Goal: Information Seeking & Learning: Learn about a topic

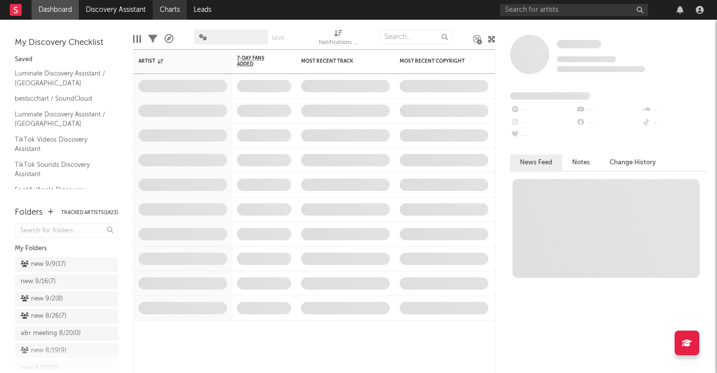
click at [174, 6] on link "Charts" at bounding box center [170, 10] width 34 height 20
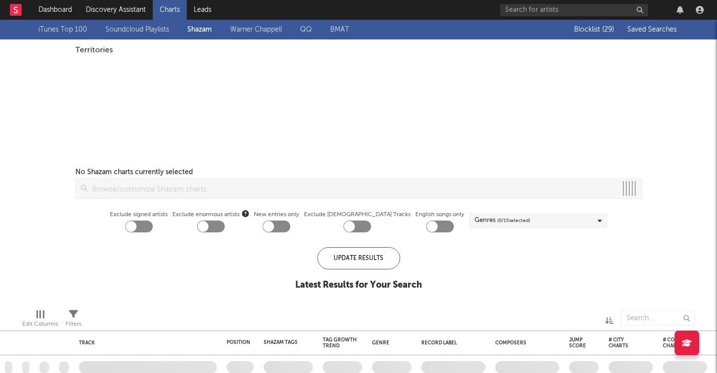
checkbox input "true"
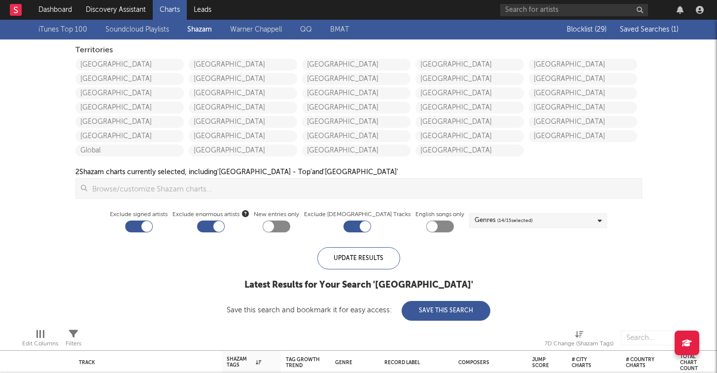
click at [654, 30] on span "Saved Searches ( 1 )" at bounding box center [649, 29] width 59 height 7
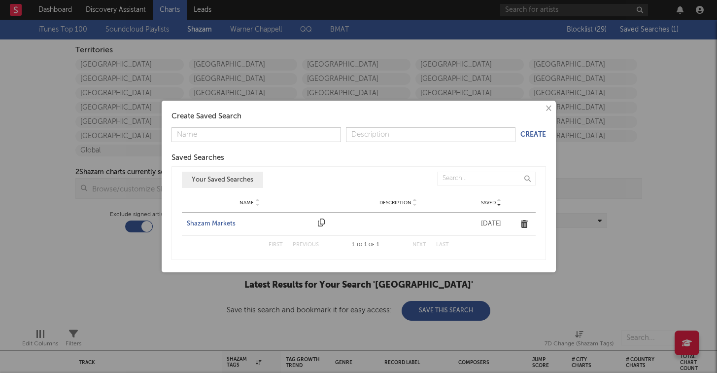
click at [198, 220] on div "Shazam Markets" at bounding box center [250, 224] width 127 height 10
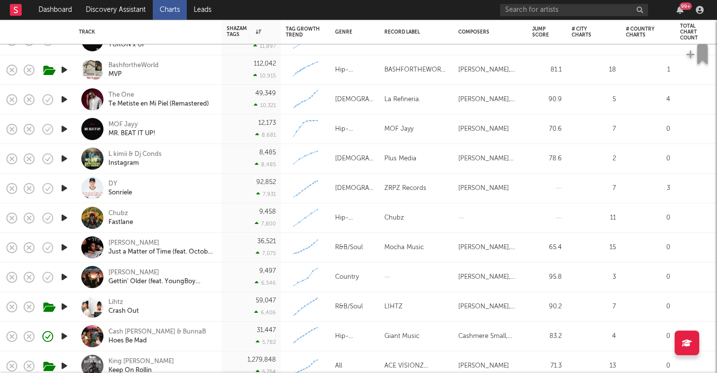
click at [66, 129] on icon "button" at bounding box center [64, 129] width 10 height 12
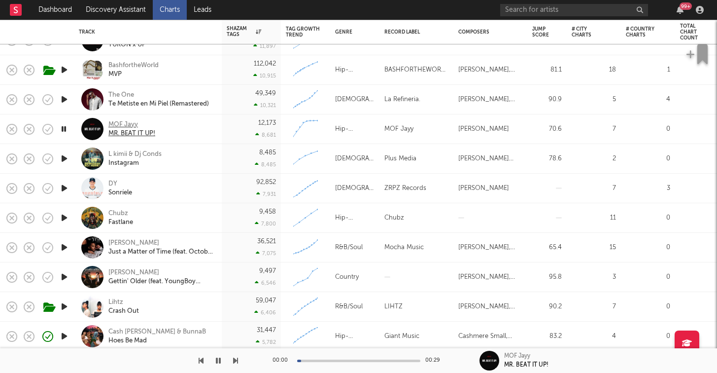
click at [133, 122] on div "MOF Jayy" at bounding box center [131, 124] width 47 height 9
click at [113, 122] on div "MOF Jayy" at bounding box center [131, 124] width 47 height 9
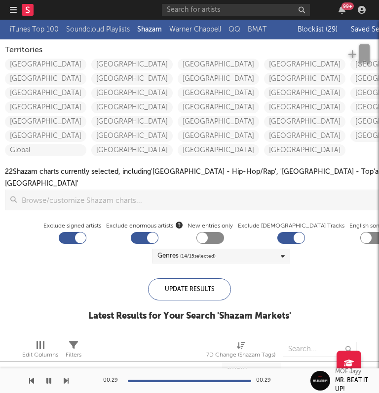
click at [13, 8] on icon "button" at bounding box center [13, 10] width 7 height 8
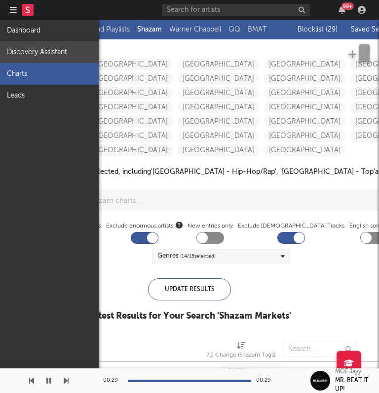
click at [25, 55] on link "Discovery Assistant" at bounding box center [49, 52] width 99 height 22
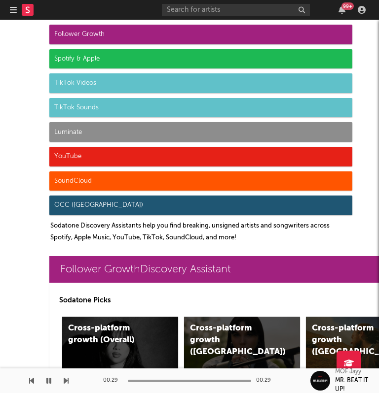
click at [90, 133] on div "Luminate" at bounding box center [200, 132] width 303 height 20
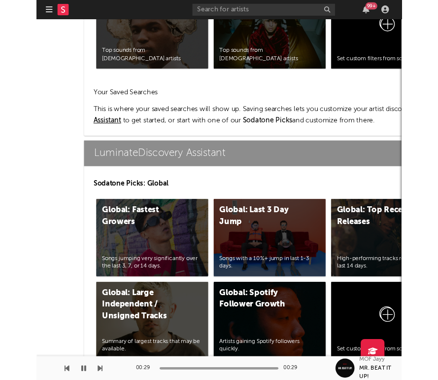
scroll to position [4595, 0]
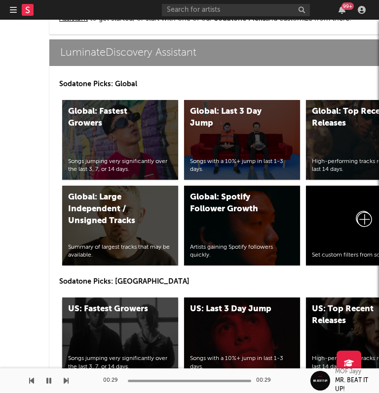
click at [152, 309] on div "US: Fastest Growers Songs jumping very significantly over the last 3, 7, or 14 …" at bounding box center [120, 338] width 116 height 80
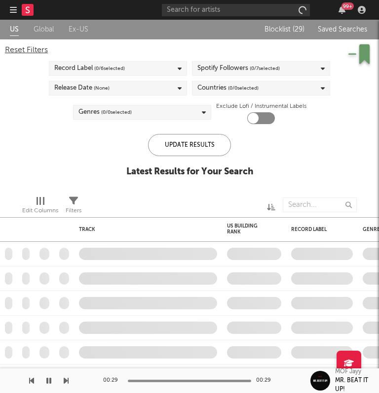
checkbox input "true"
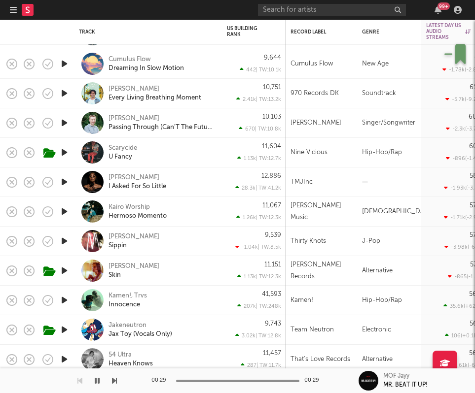
click at [162, 155] on div "Scarycide U Fancy" at bounding box center [161, 153] width 106 height 18
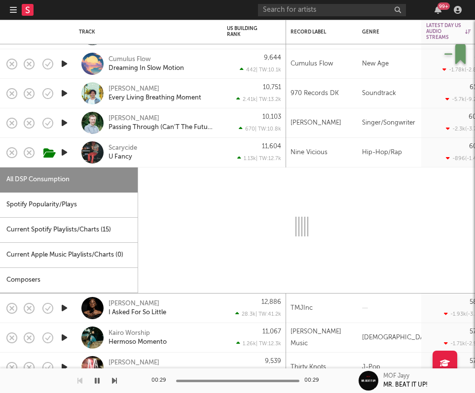
select select "6m"
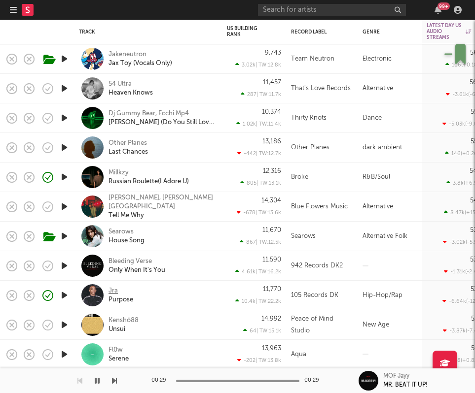
click at [112, 290] on div "Jra" at bounding box center [112, 291] width 9 height 9
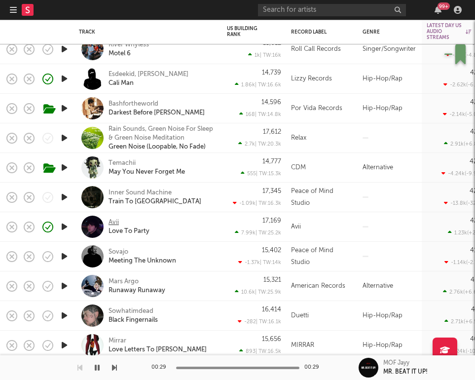
click at [115, 219] on div "Avii" at bounding box center [113, 222] width 10 height 9
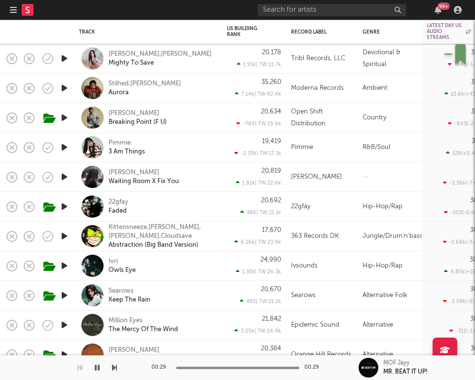
click at [179, 202] on div "22gfay Faded" at bounding box center [161, 207] width 106 height 18
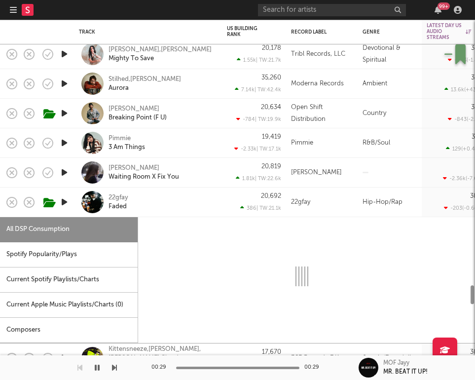
select select "6m"
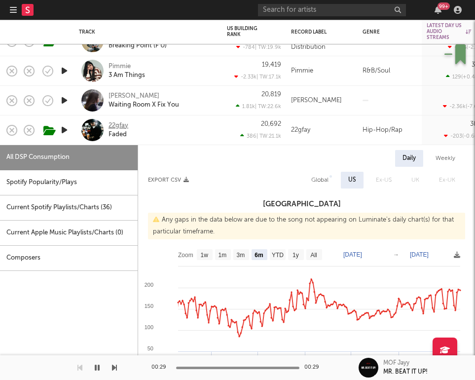
click at [118, 122] on div "22gfay" at bounding box center [118, 125] width 20 height 9
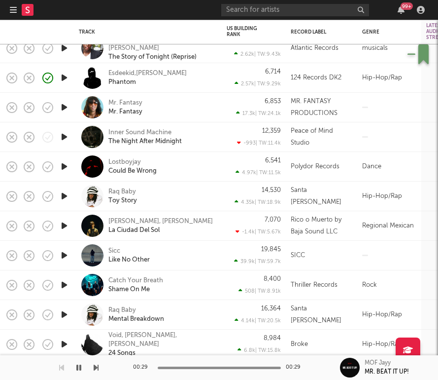
click at [14, 9] on icon "button" at bounding box center [13, 10] width 7 height 8
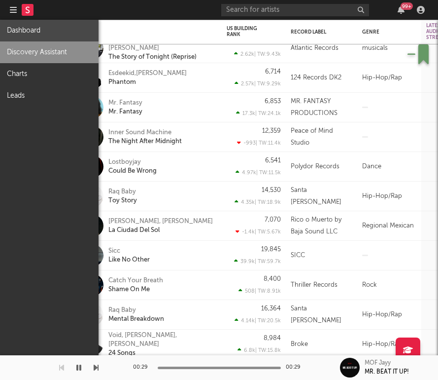
click at [22, 28] on link "Dashboard" at bounding box center [49, 31] width 99 height 22
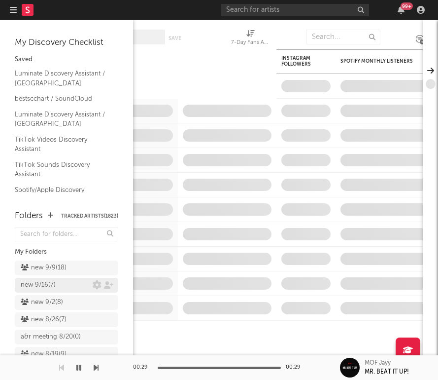
click at [45, 285] on div "new 9/16 ( 7 )" at bounding box center [38, 285] width 35 height 12
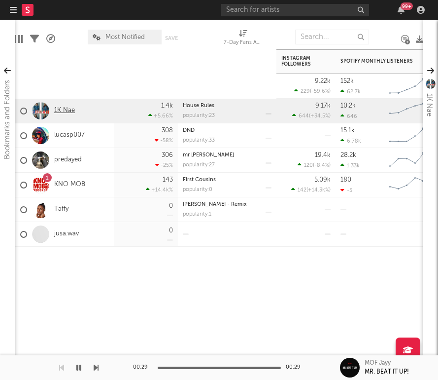
click at [67, 111] on link "1K Nae" at bounding box center [64, 110] width 21 height 8
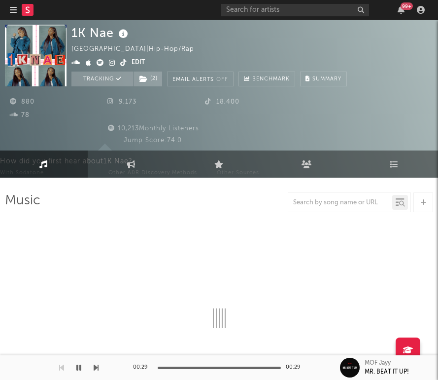
select select "6m"
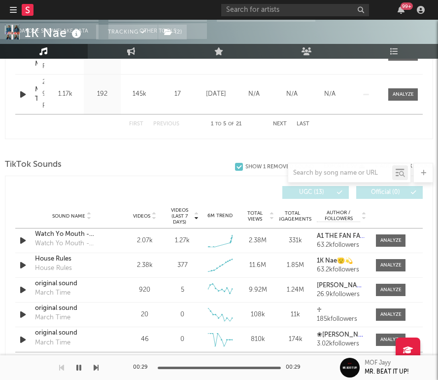
scroll to position [635, 0]
click at [381, 238] on div at bounding box center [391, 240] width 21 height 7
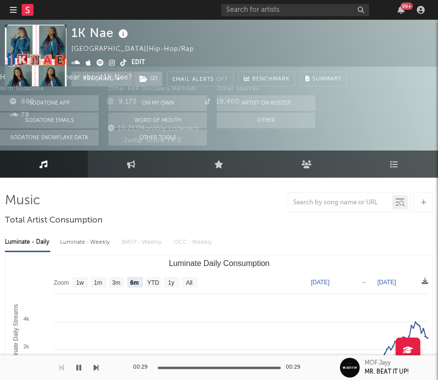
scroll to position [0, 0]
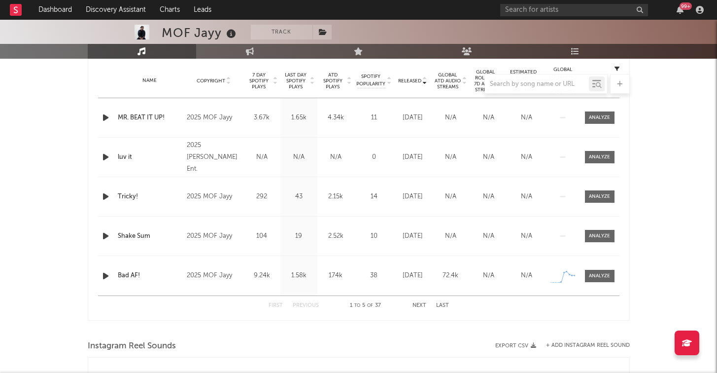
scroll to position [317, 0]
click at [609, 113] on div at bounding box center [599, 116] width 21 height 7
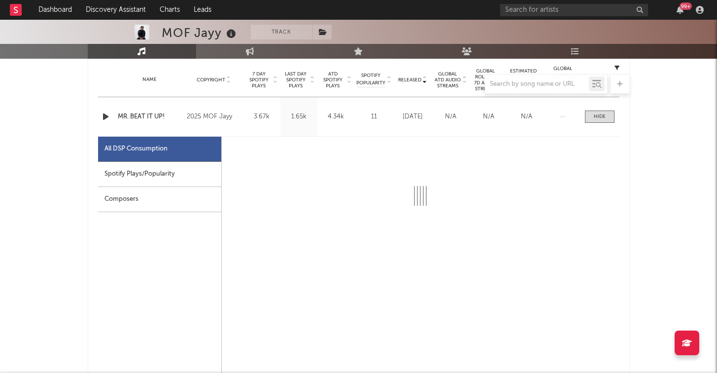
select select "1w"
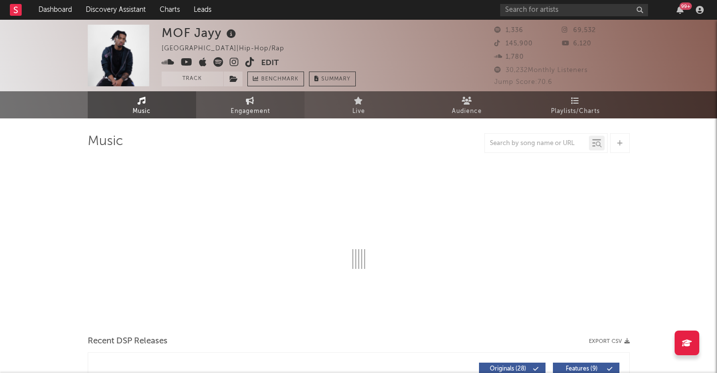
scroll to position [0, 0]
click at [209, 81] on button "Track" at bounding box center [193, 78] width 62 height 15
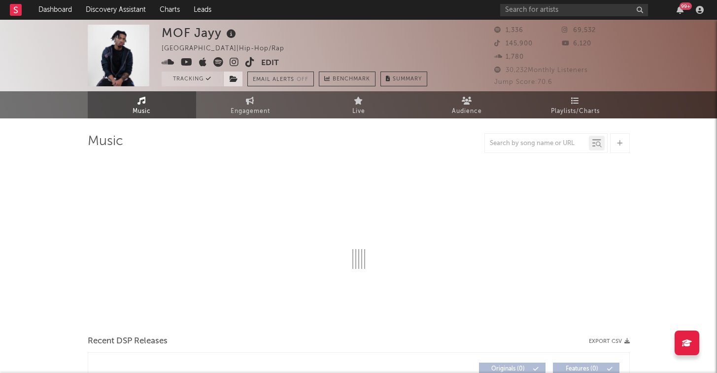
click at [241, 81] on span at bounding box center [233, 78] width 20 height 15
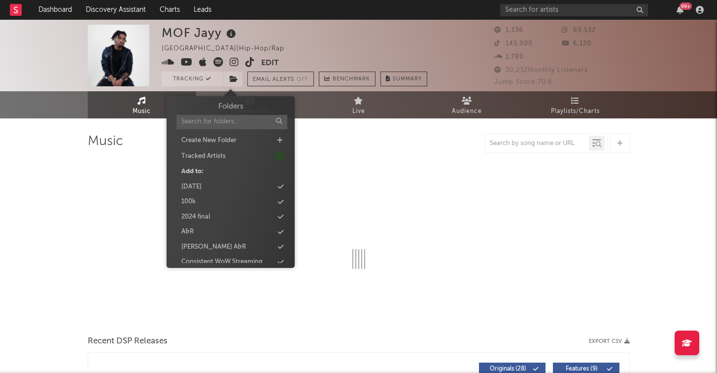
select select "1w"
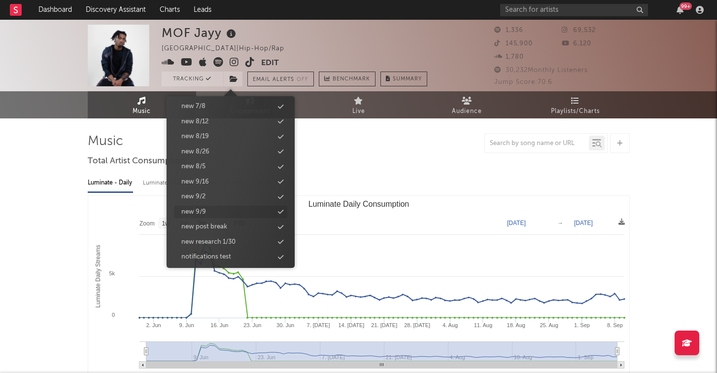
scroll to position [996, 0]
click at [221, 207] on div "new 9/9" at bounding box center [230, 213] width 113 height 13
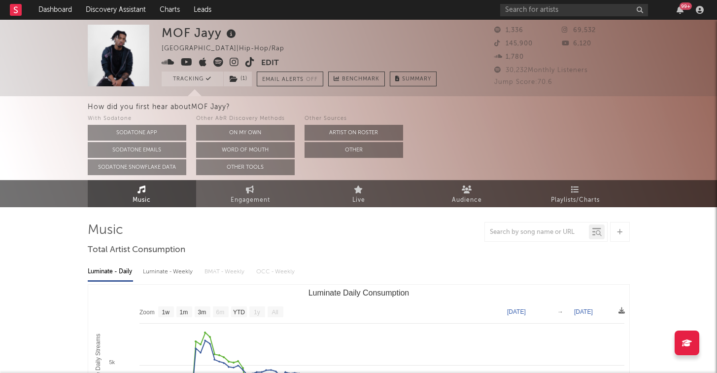
scroll to position [0, 0]
click at [186, 61] on icon at bounding box center [187, 62] width 12 height 10
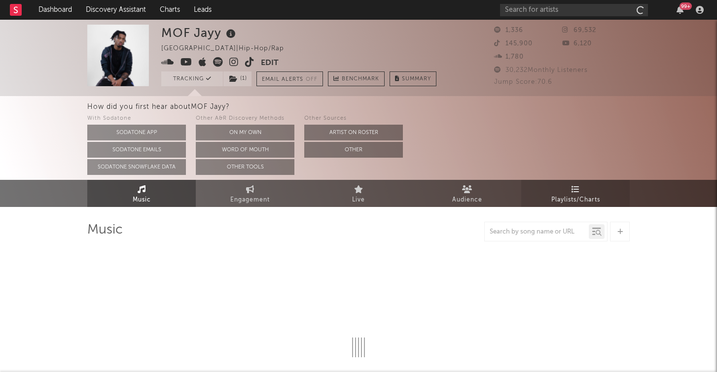
click at [576, 192] on icon at bounding box center [575, 189] width 8 height 8
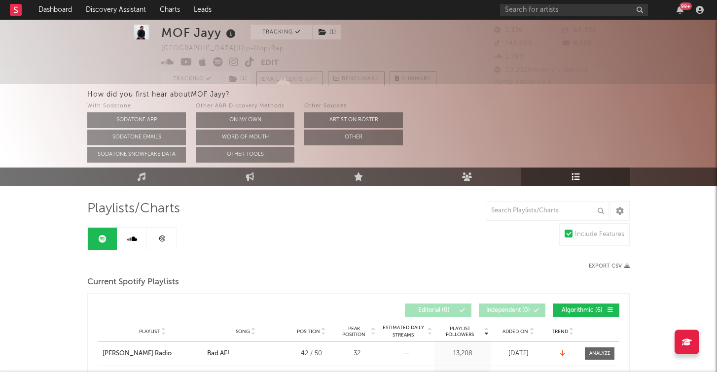
scroll to position [27, 0]
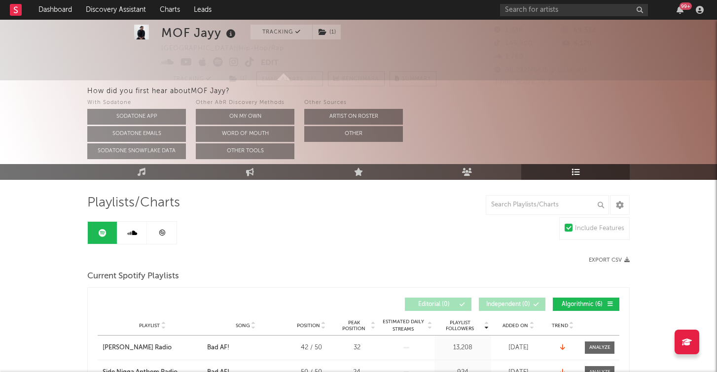
click at [152, 242] on link at bounding box center [162, 233] width 30 height 22
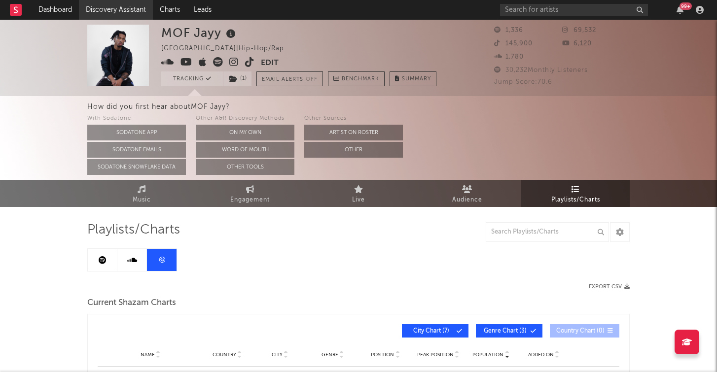
click at [97, 11] on link "Discovery Assistant" at bounding box center [116, 10] width 74 height 20
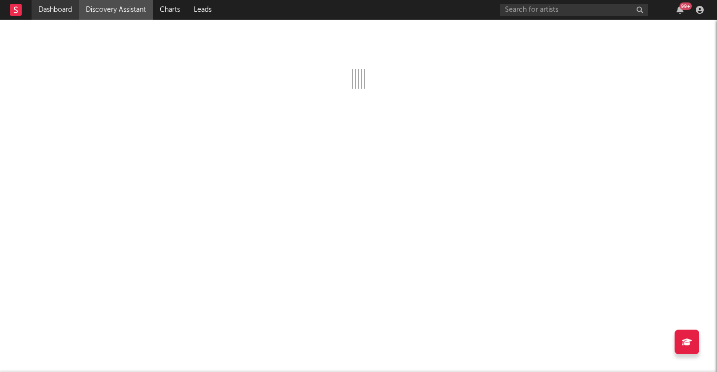
click at [64, 10] on link "Dashboard" at bounding box center [55, 10] width 47 height 20
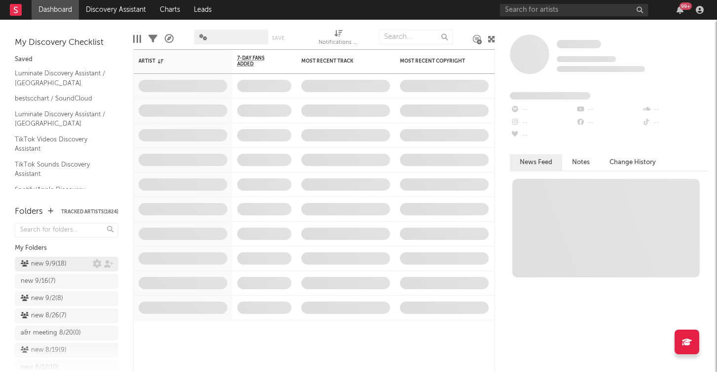
click at [45, 266] on div "new 9/9 ( 18 )" at bounding box center [44, 264] width 46 height 12
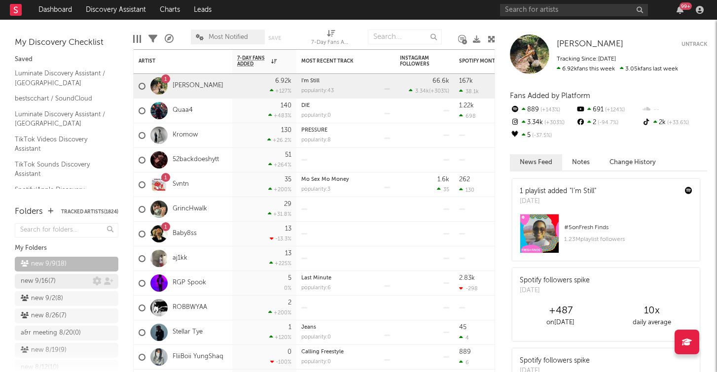
click at [41, 281] on div "new 9/16 ( 7 )" at bounding box center [38, 282] width 35 height 12
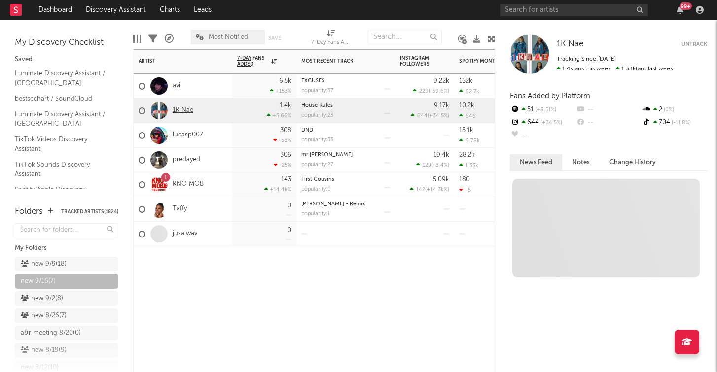
click at [187, 110] on link "1K Nae" at bounding box center [183, 110] width 21 height 8
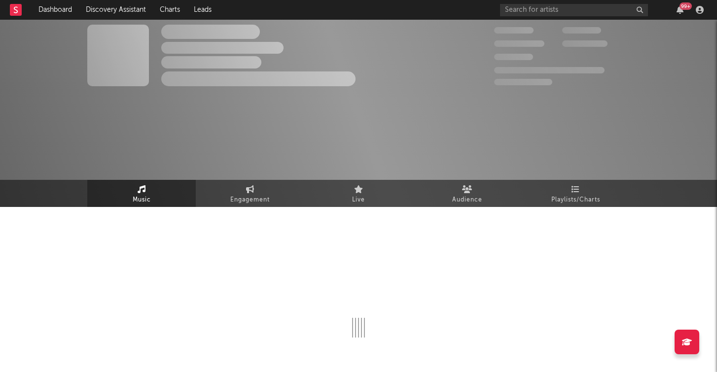
select select "6m"
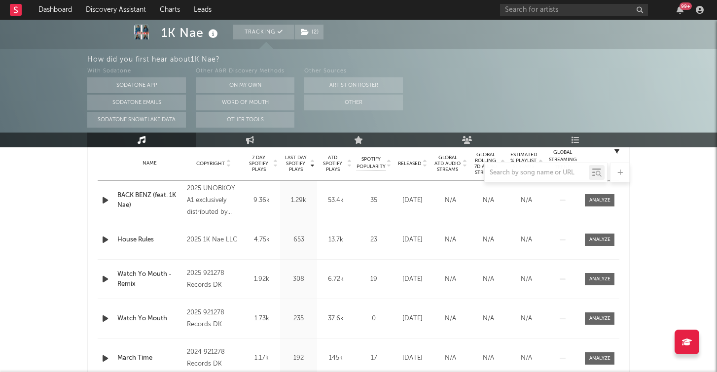
scroll to position [404, 0]
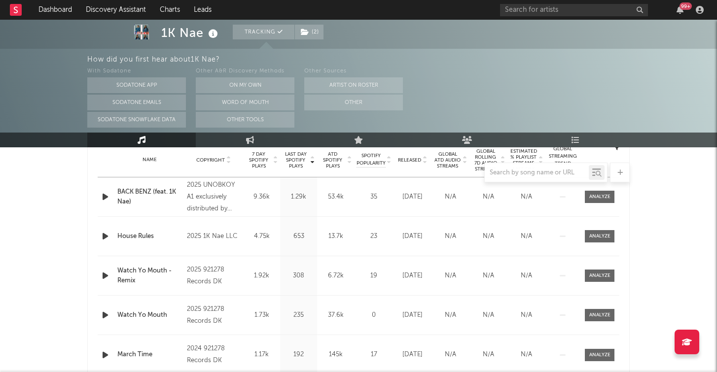
click at [411, 157] on span "Released" at bounding box center [409, 160] width 23 height 6
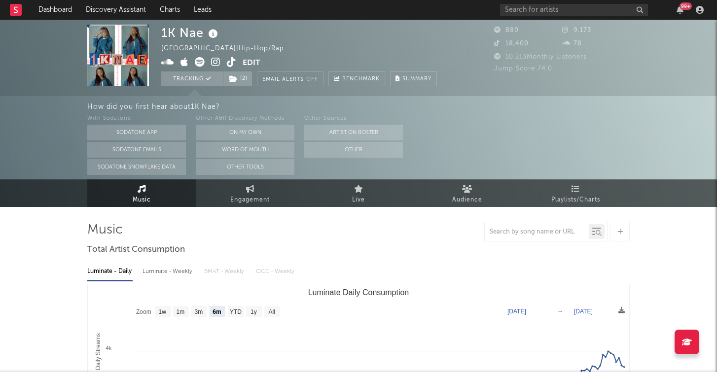
scroll to position [0, 0]
click at [217, 60] on icon at bounding box center [215, 62] width 9 height 10
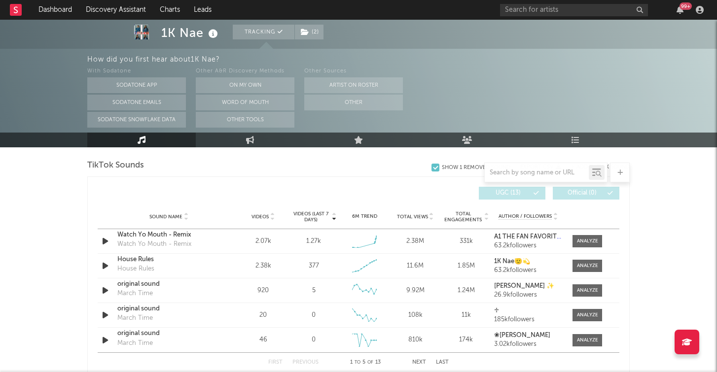
scroll to position [665, 0]
click at [167, 236] on div "Watch Yo Mouth - Remix" at bounding box center [168, 234] width 103 height 10
click at [583, 240] on div at bounding box center [587, 240] width 21 height 7
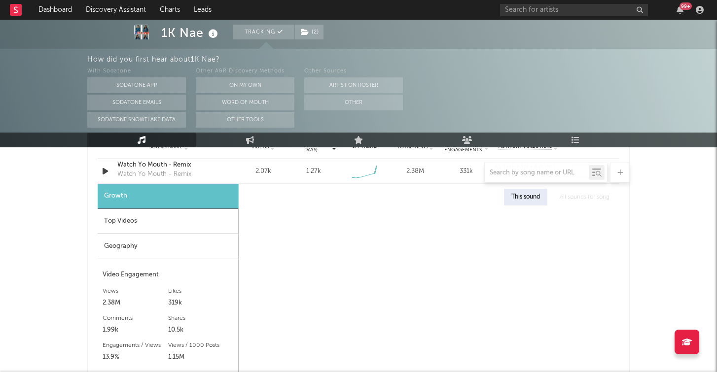
scroll to position [735, 0]
select select "1w"
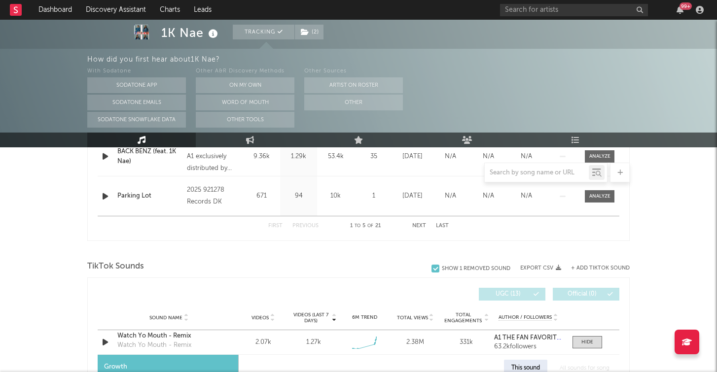
scroll to position [585, 0]
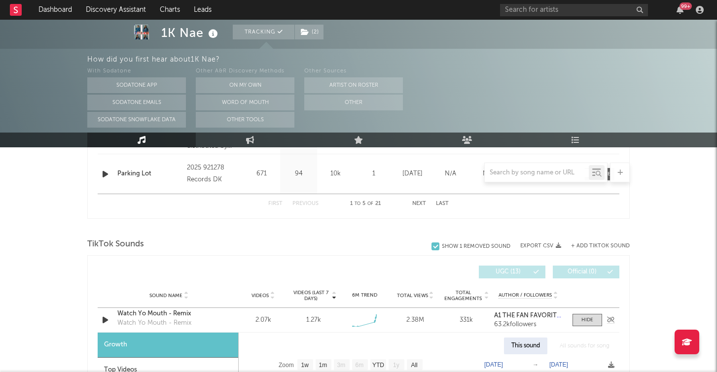
click at [104, 321] on icon "button" at bounding box center [105, 320] width 10 height 12
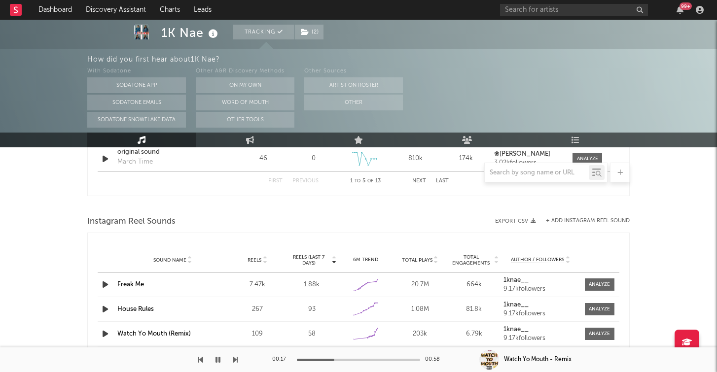
scroll to position [1142, 0]
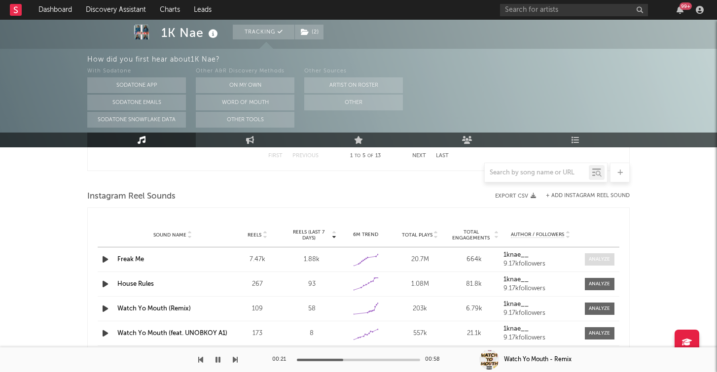
click at [599, 257] on div at bounding box center [599, 259] width 21 height 7
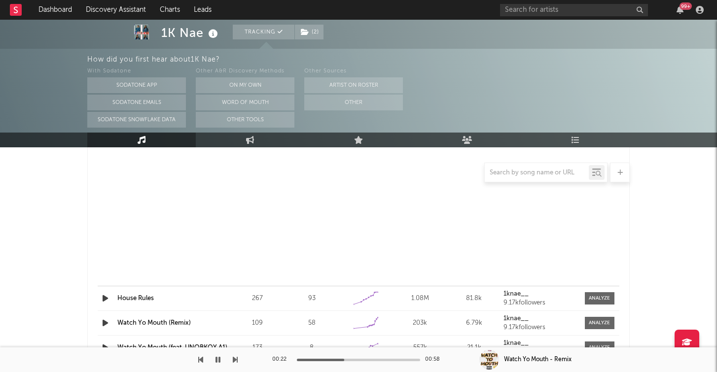
select select "1w"
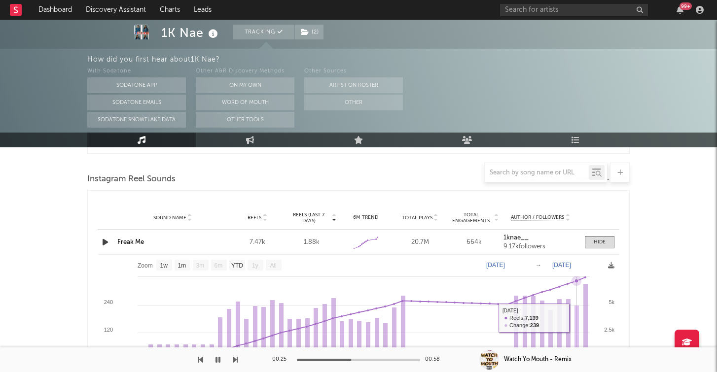
scroll to position [1151, 0]
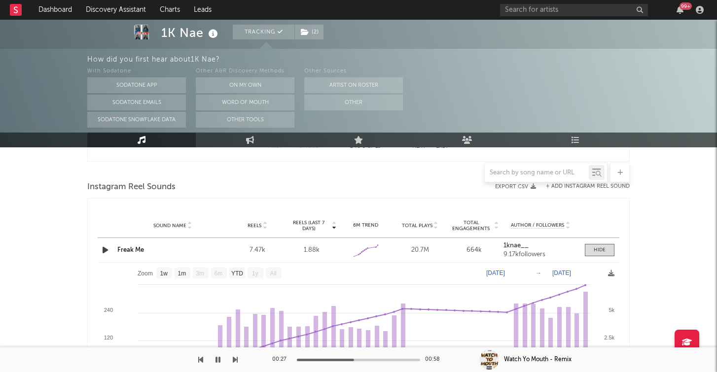
click at [140, 249] on link "Freak Me" at bounding box center [130, 250] width 27 height 6
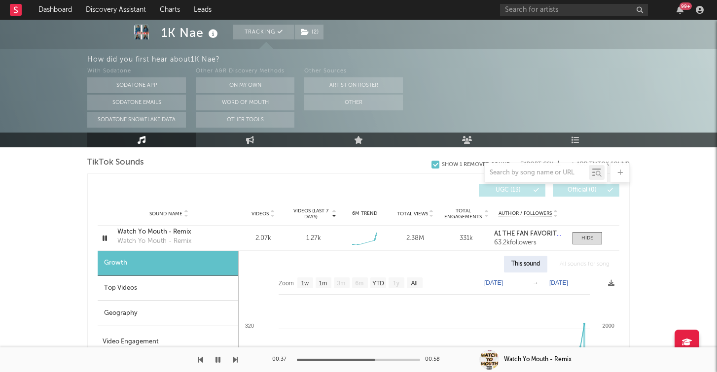
scroll to position [668, 0]
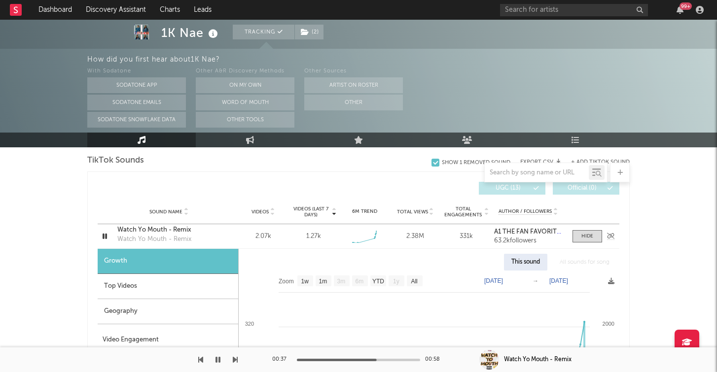
click at [169, 231] on div "Watch Yo Mouth - Remix" at bounding box center [168, 230] width 103 height 10
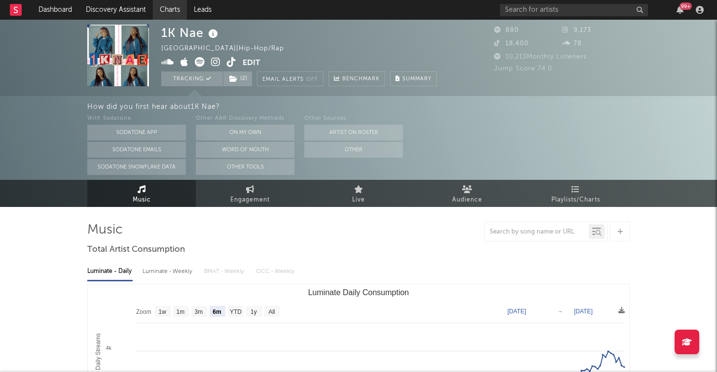
scroll to position [0, 0]
click at [114, 12] on link "Discovery Assistant" at bounding box center [116, 10] width 74 height 20
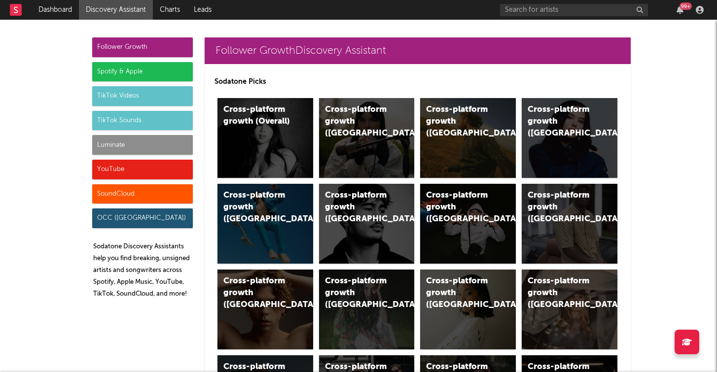
click at [119, 138] on div "Luminate" at bounding box center [142, 145] width 101 height 20
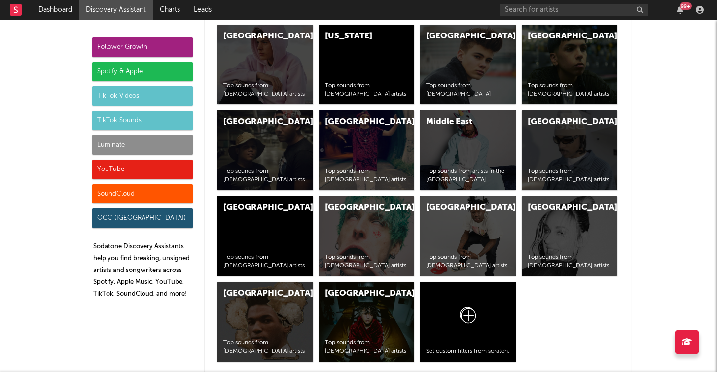
scroll to position [4376, 0]
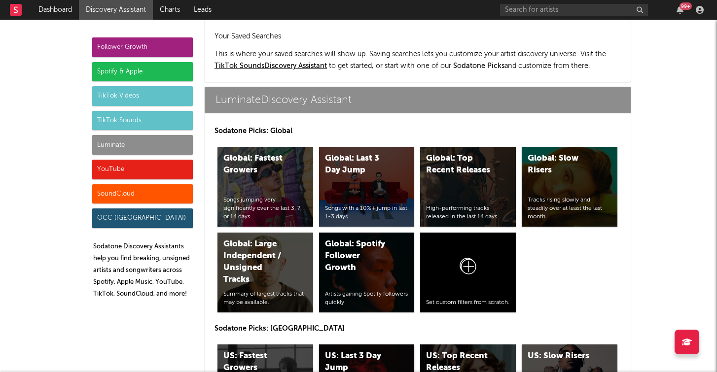
click at [372, 351] on div "US: Last 3 Day Jump" at bounding box center [358, 363] width 67 height 24
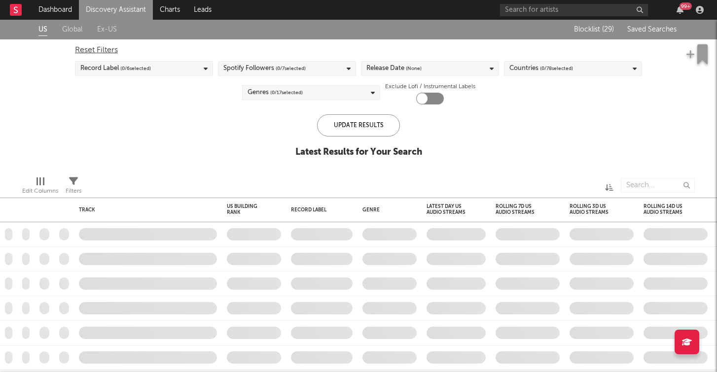
checkbox input "true"
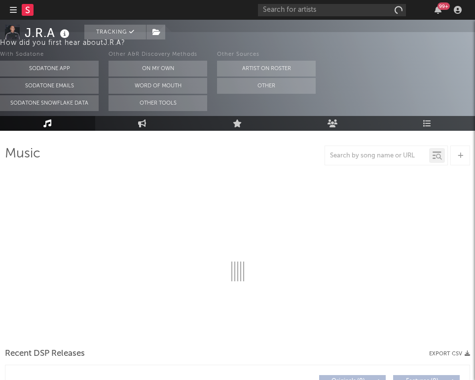
scroll to position [47, 0]
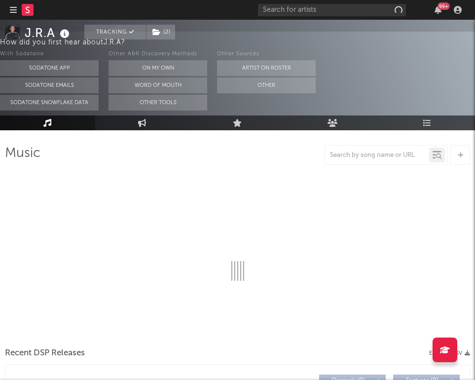
select select "1w"
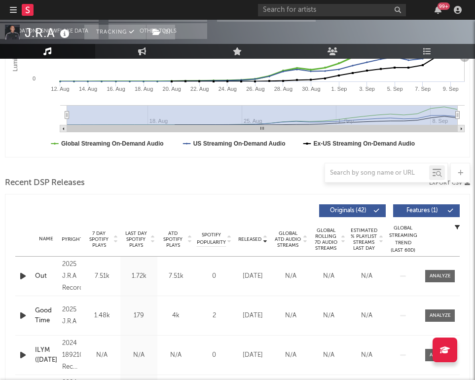
scroll to position [326, 0]
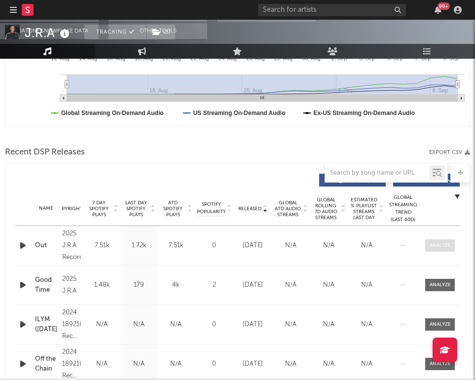
click at [438, 249] on span at bounding box center [440, 245] width 30 height 12
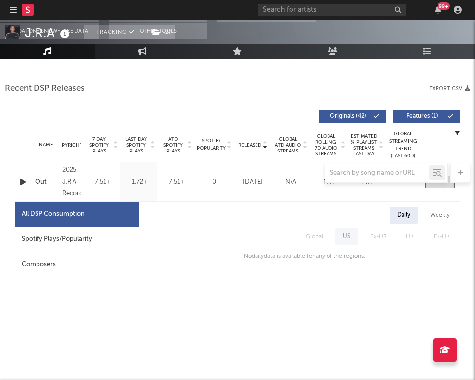
scroll to position [314, 0]
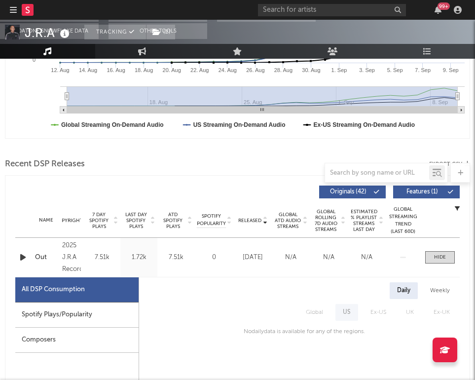
click at [144, 218] on span "Last Day Spotify Plays" at bounding box center [136, 220] width 26 height 18
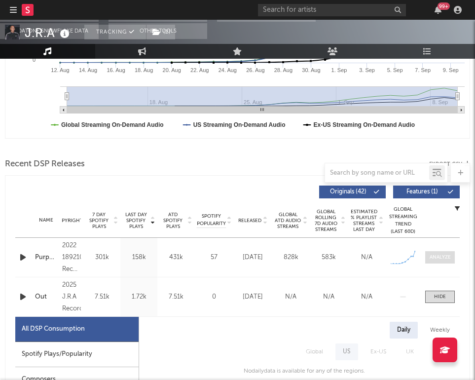
click at [443, 254] on div at bounding box center [439, 256] width 21 height 7
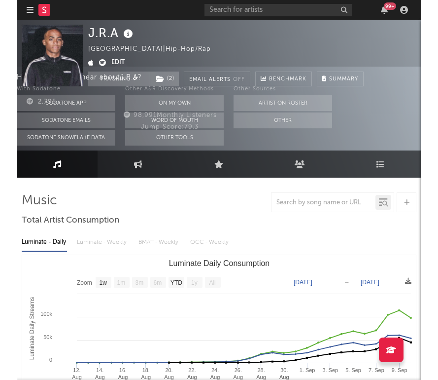
scroll to position [0, 0]
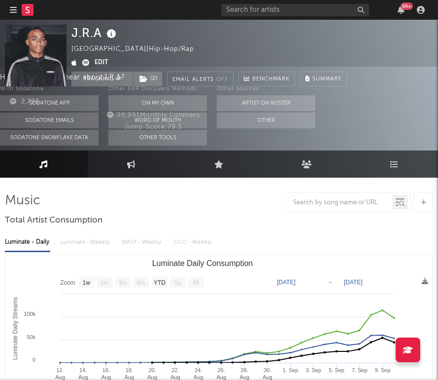
select select "Zoom"
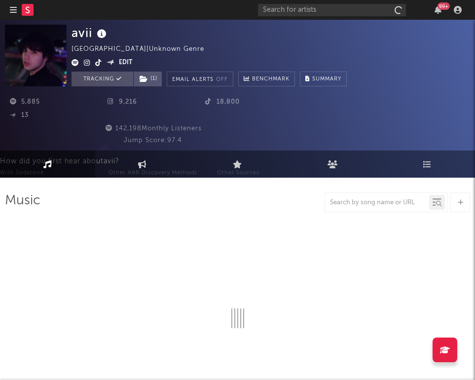
select select "1w"
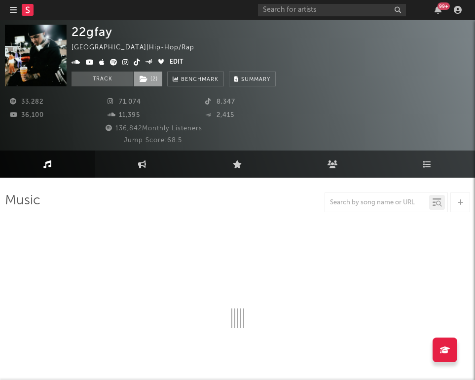
select select "6m"
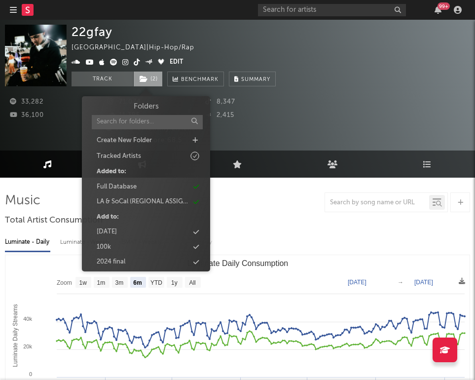
click at [151, 76] on span "( 2 )" at bounding box center [148, 78] width 30 height 15
click at [143, 124] on input "text" at bounding box center [147, 122] width 111 height 14
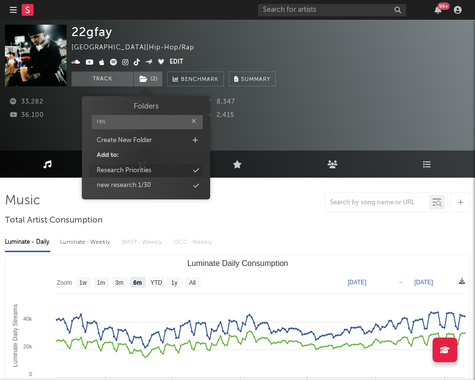
type input "res"
click at [117, 168] on div "Research Priorities" at bounding box center [124, 171] width 55 height 10
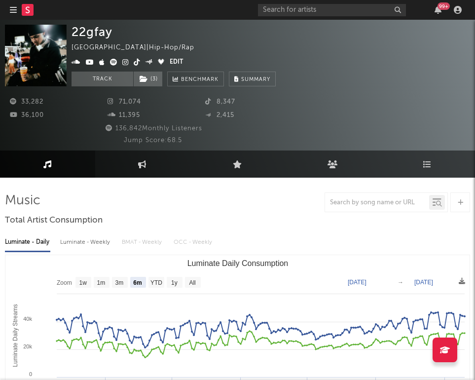
click at [330, 116] on div "33,282 71,074 8,347 36,100 11,395 2,415 136,842 Monthly Listeners Jump Score: 6…" at bounding box center [237, 115] width 465 height 59
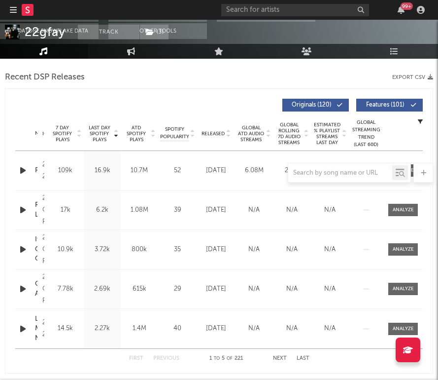
scroll to position [353, 0]
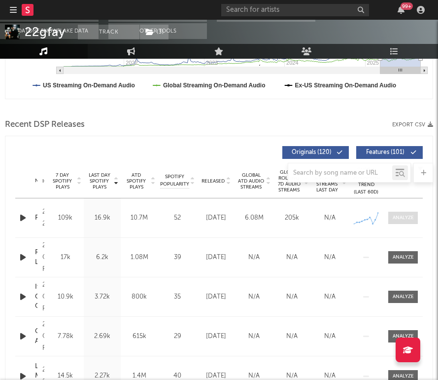
click at [404, 218] on div at bounding box center [403, 217] width 21 height 7
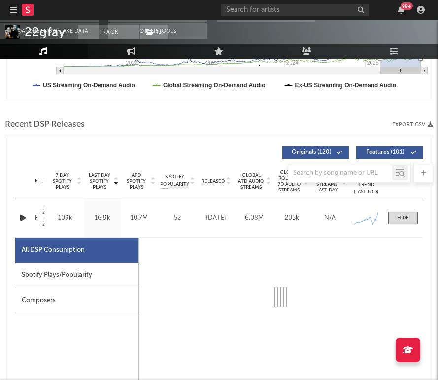
scroll to position [451, 0]
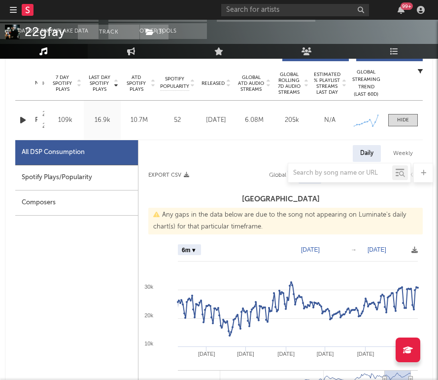
select select "6m"
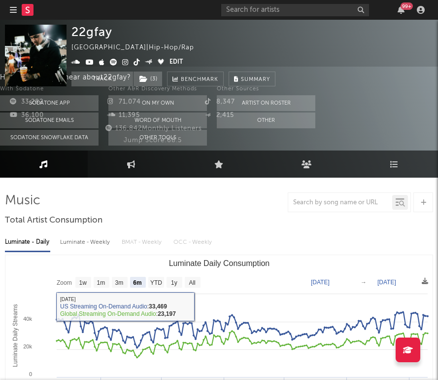
scroll to position [0, 0]
